Goal: Find specific page/section: Find specific page/section

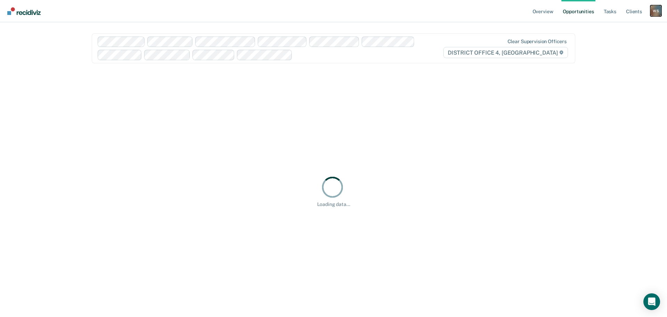
click at [657, 13] on div "W S" at bounding box center [655, 10] width 11 height 11
click at [621, 45] on link "Go to Operations" at bounding box center [628, 46] width 56 height 6
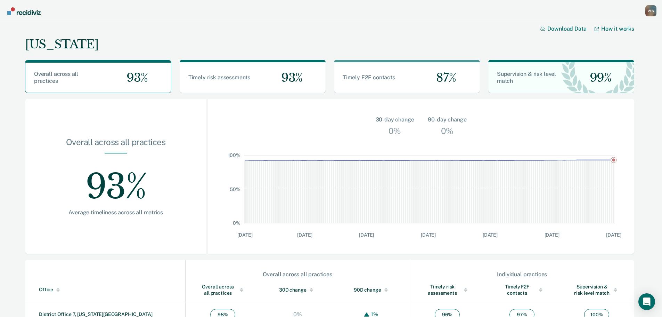
click at [657, 12] on nav "[PERSON_NAME] Profile How it works Go to Operations Go to Workflows Go to Insig…" at bounding box center [331, 11] width 662 height 22
click at [650, 13] on div "W S" at bounding box center [650, 10] width 11 height 11
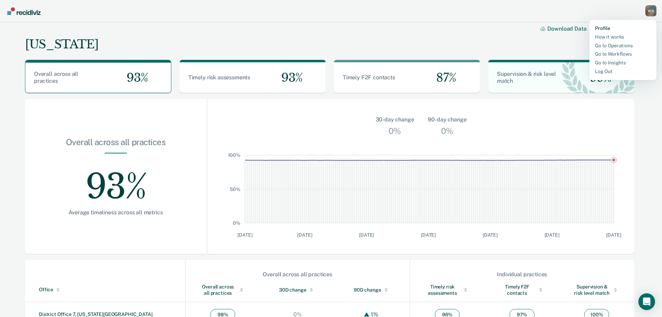
click at [603, 28] on link "Profile" at bounding box center [623, 28] width 56 height 6
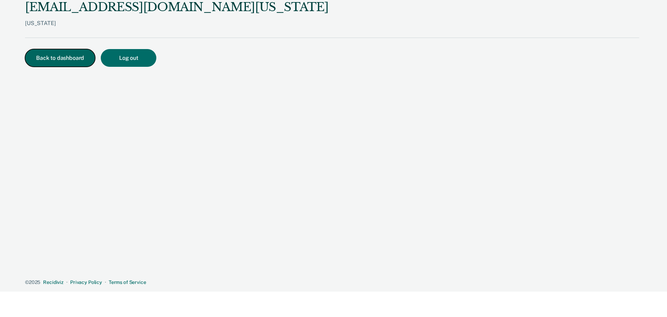
click at [68, 52] on button "Back to dashboard" at bounding box center [60, 58] width 70 height 18
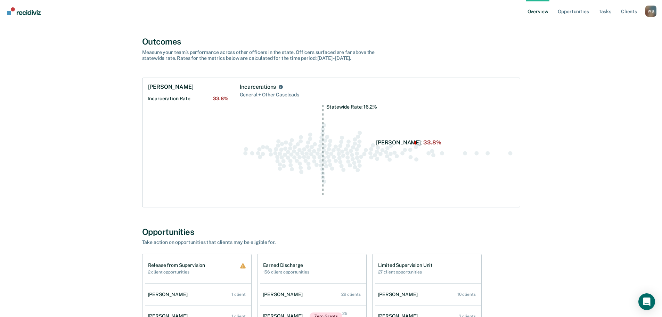
scroll to position [243, 0]
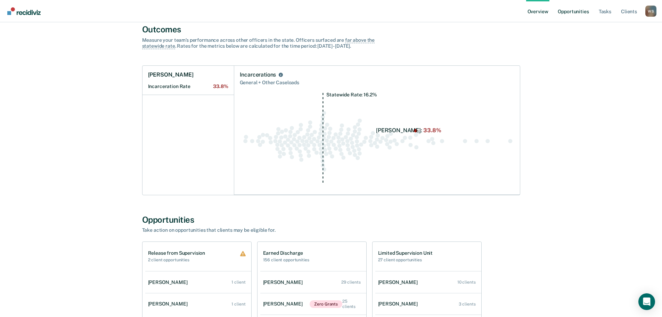
click at [568, 12] on link "Opportunities" at bounding box center [573, 11] width 34 height 22
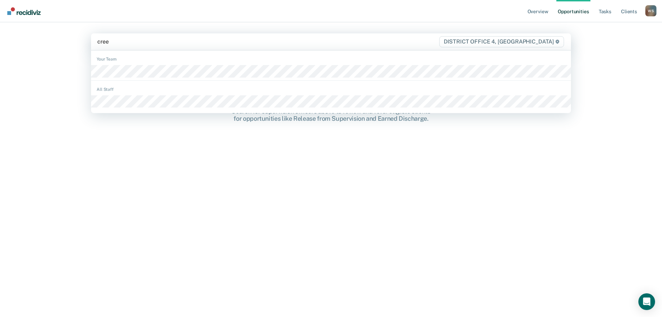
type input "[PERSON_NAME]"
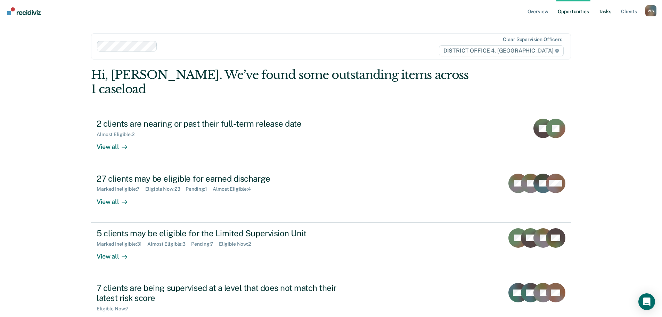
click at [607, 11] on link "Tasks" at bounding box center [604, 11] width 15 height 22
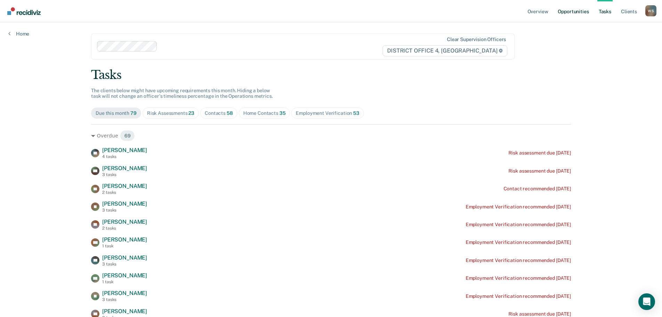
click at [574, 10] on link "Opportunities" at bounding box center [573, 11] width 34 height 22
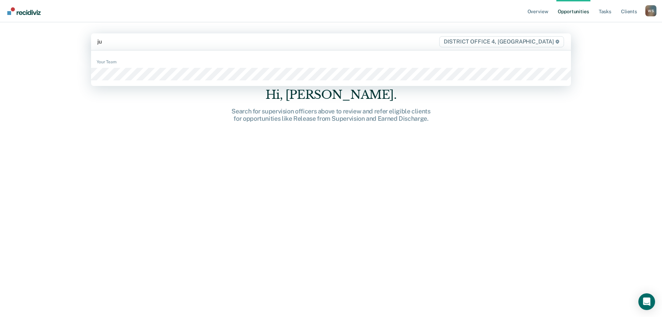
type input "jua"
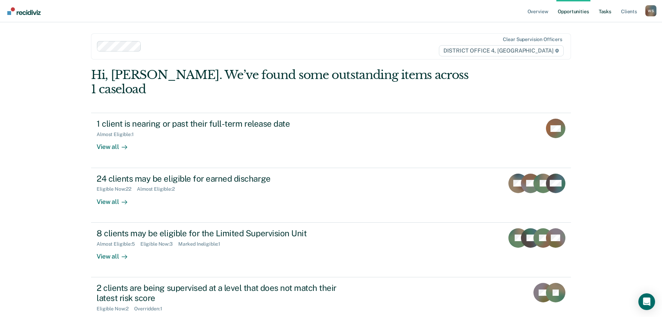
click at [610, 10] on link "Tasks" at bounding box center [604, 11] width 15 height 22
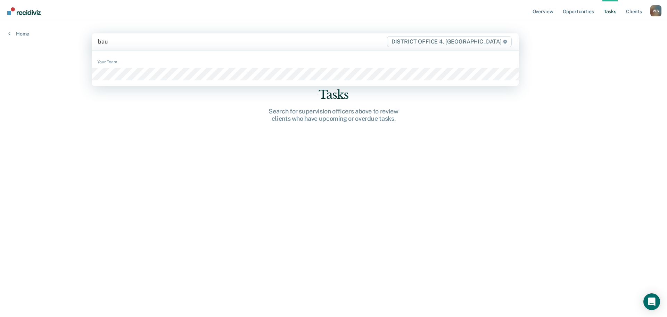
type input "[PERSON_NAME]"
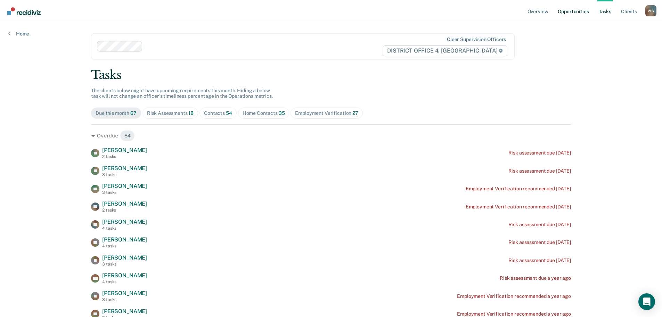
click at [577, 12] on link "Opportunities" at bounding box center [573, 11] width 34 height 22
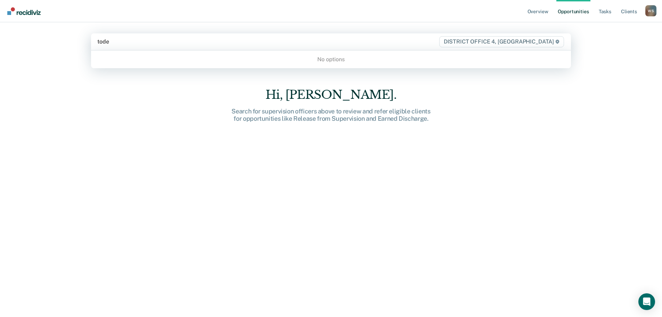
type input "[PERSON_NAME]"
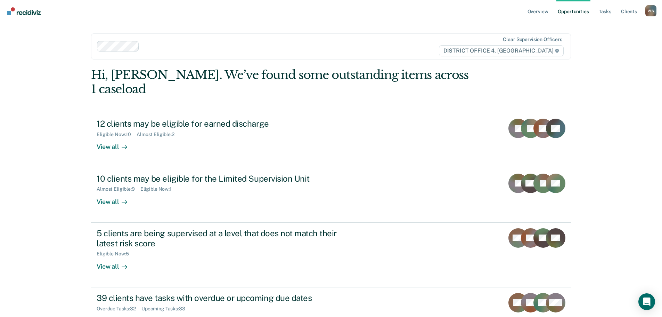
click at [582, 13] on link "Opportunities" at bounding box center [573, 11] width 34 height 22
click at [604, 11] on link "Tasks" at bounding box center [604, 11] width 15 height 22
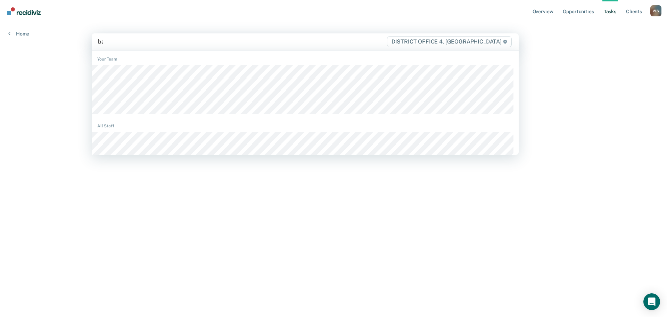
type input "bar"
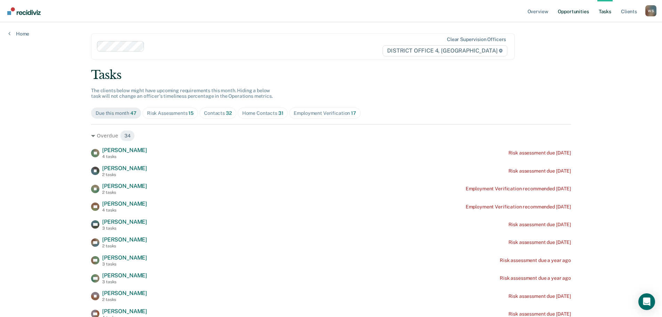
click at [575, 11] on link "Opportunities" at bounding box center [573, 11] width 34 height 22
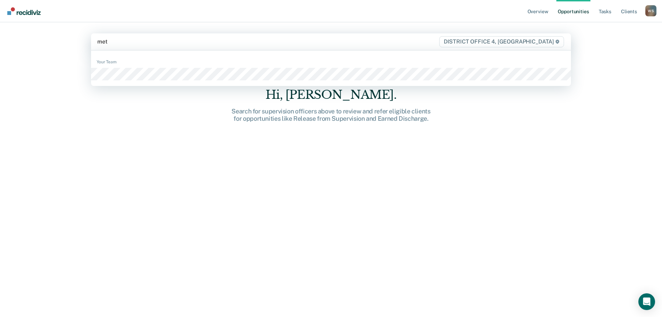
type input "mett"
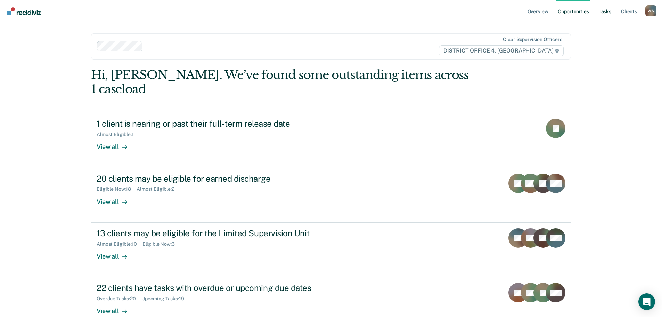
click at [605, 9] on link "Tasks" at bounding box center [604, 11] width 15 height 22
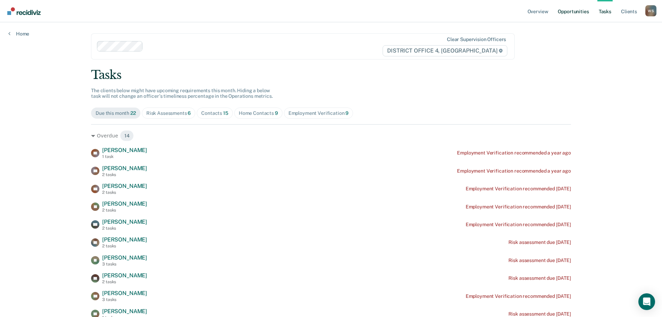
click at [579, 11] on link "Opportunities" at bounding box center [573, 11] width 34 height 22
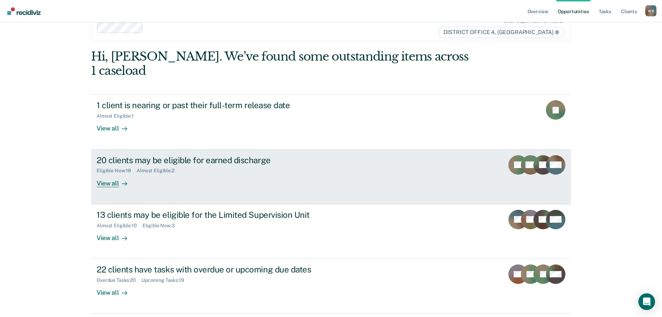
scroll to position [28, 0]
